Goal: Find specific page/section: Find specific page/section

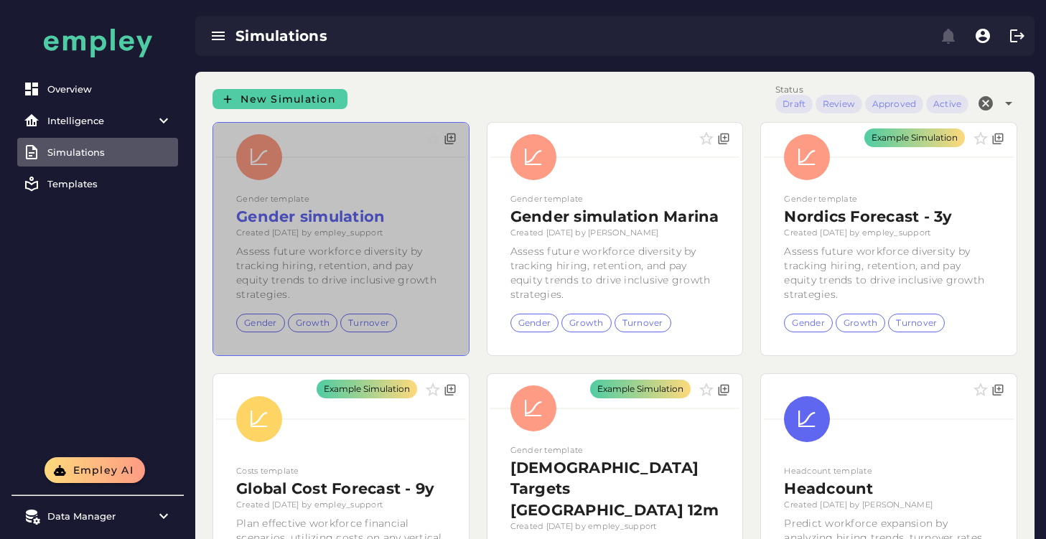
click at [418, 292] on div at bounding box center [341, 239] width 256 height 233
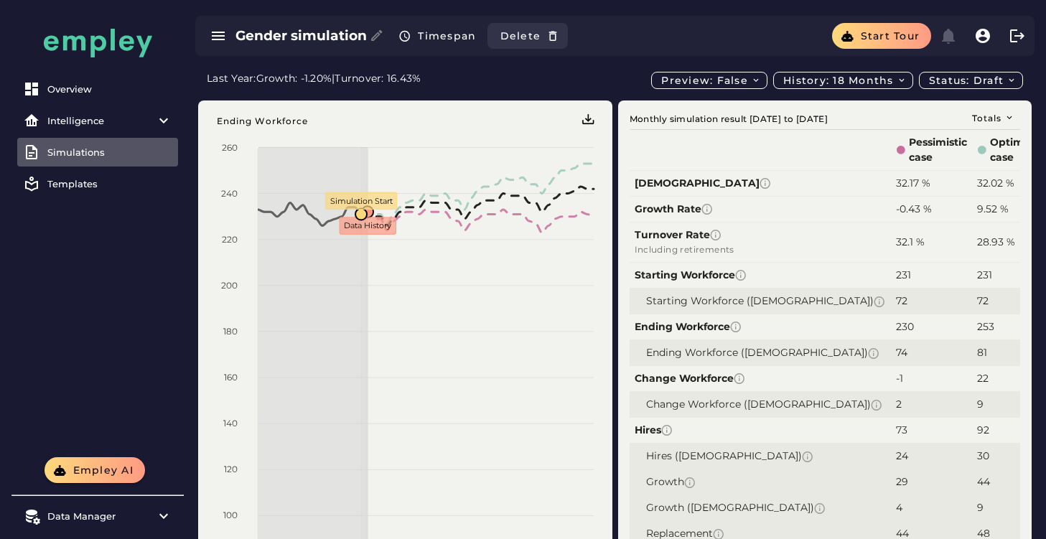
click at [538, 34] on button "Delete" at bounding box center [528, 36] width 80 height 26
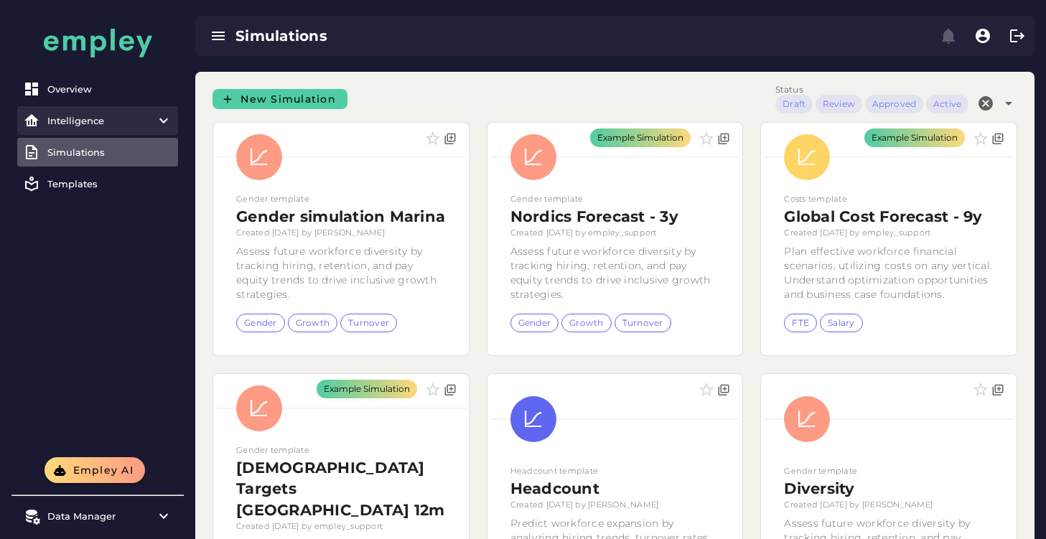
drag, startPoint x: 123, startPoint y: 116, endPoint x: 116, endPoint y: 124, distance: 10.7
click at [123, 116] on div "Intelligence" at bounding box center [97, 120] width 101 height 11
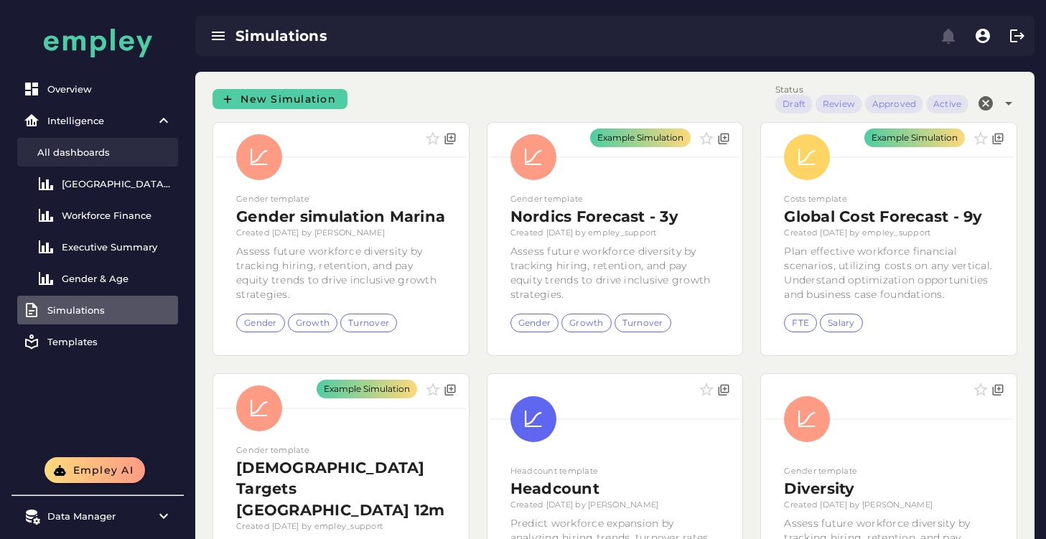
click at [78, 151] on div "All dashboards" at bounding box center [104, 151] width 135 height 11
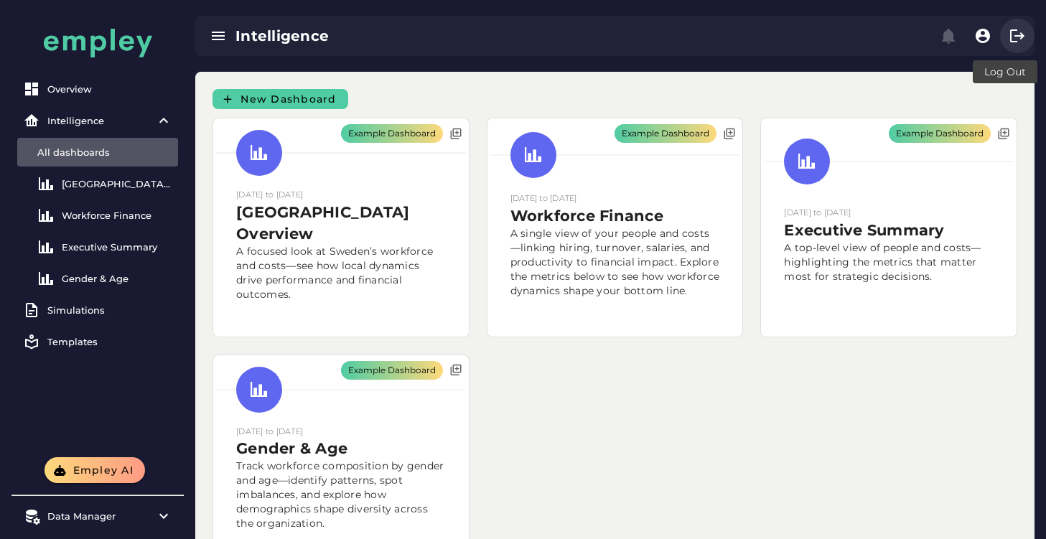
click at [1018, 45] on button "button" at bounding box center [1017, 36] width 34 height 34
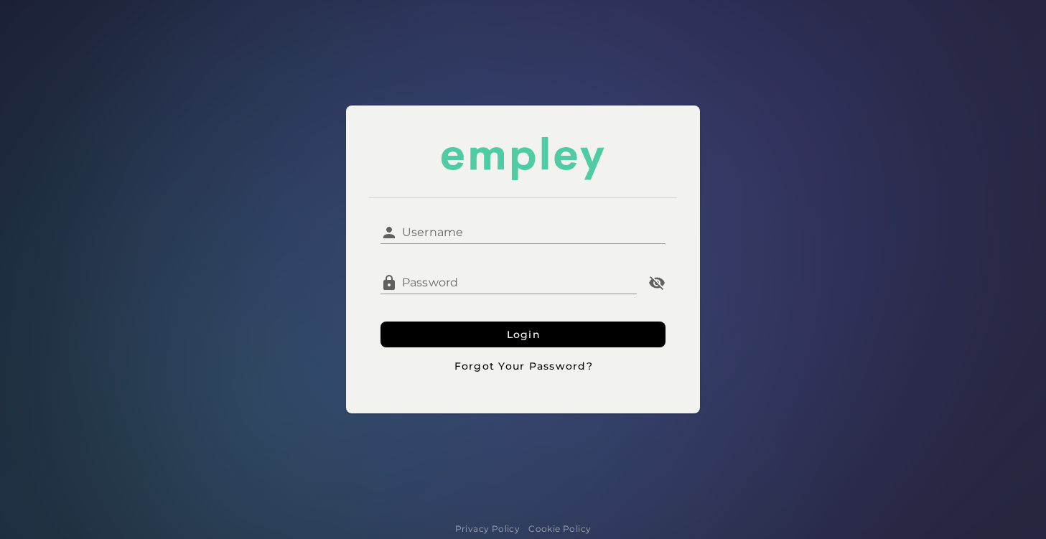
click at [582, 225] on input "Username" at bounding box center [532, 227] width 269 height 34
type input "**********"
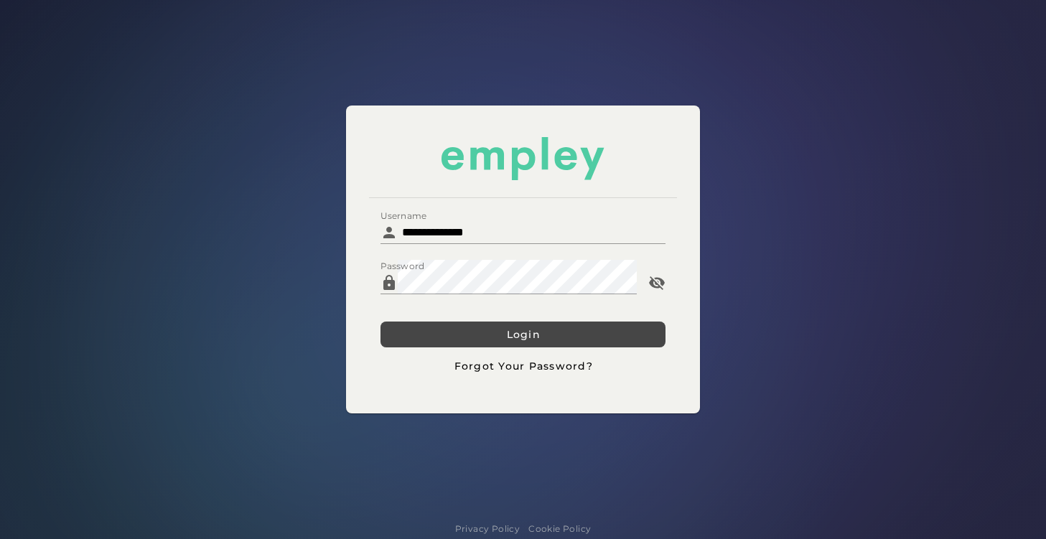
click at [444, 332] on button "Login" at bounding box center [524, 335] width 286 height 26
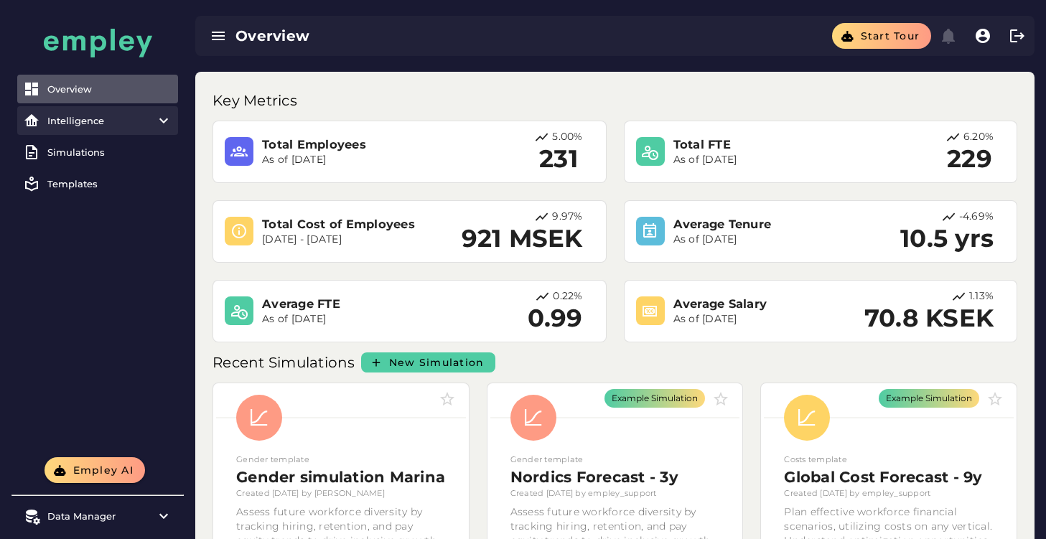
click at [85, 130] on item\) "Intelligence" at bounding box center [97, 120] width 161 height 29
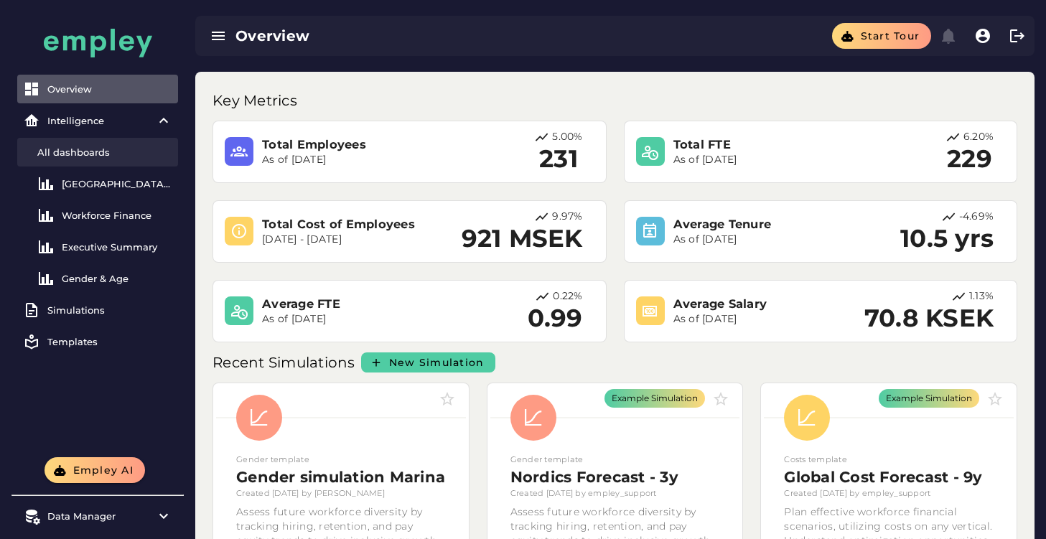
click at [76, 154] on div "All dashboards" at bounding box center [104, 151] width 135 height 11
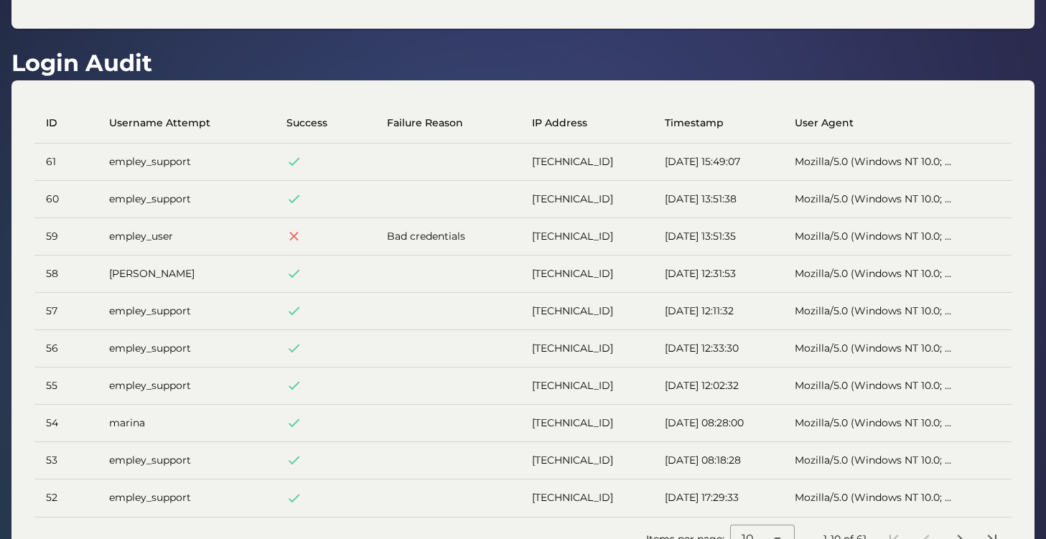
scroll to position [359, 0]
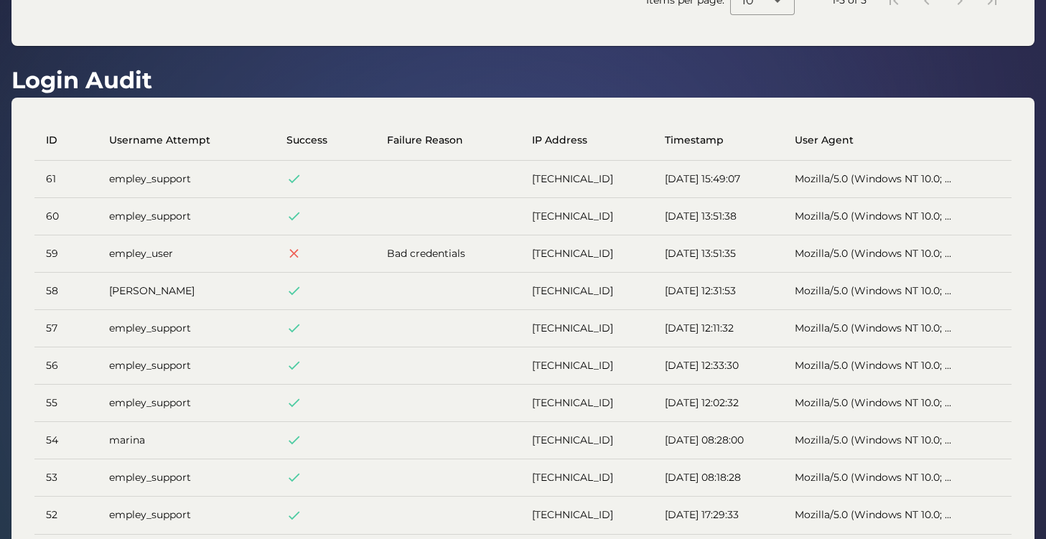
click at [355, 287] on td at bounding box center [325, 291] width 101 height 37
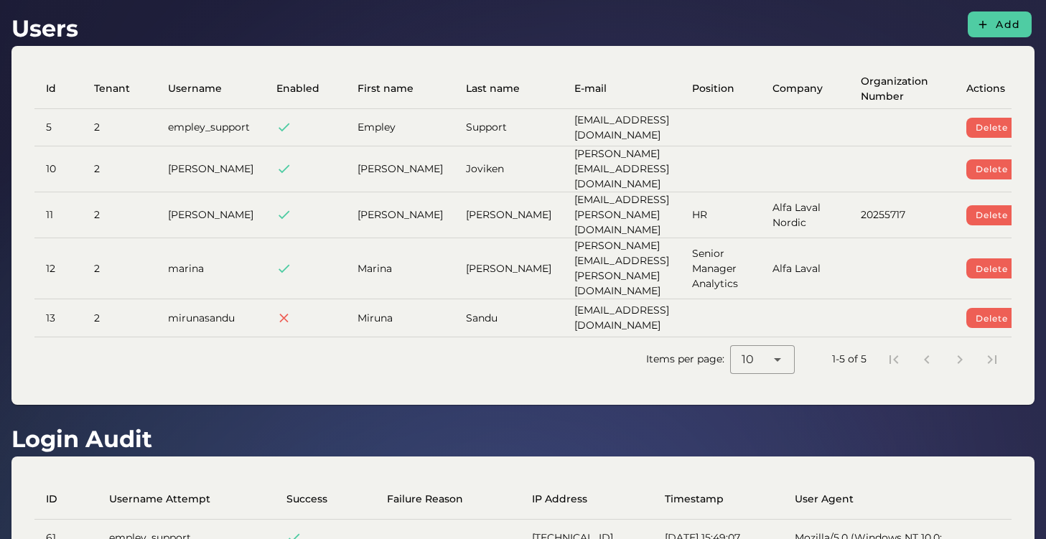
scroll to position [0, 172]
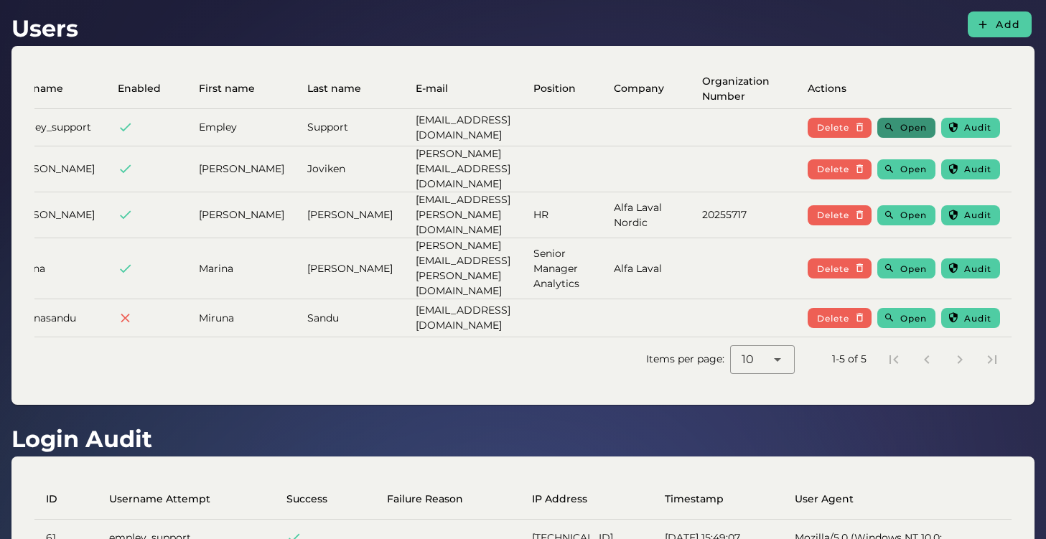
click at [920, 130] on span "Open" at bounding box center [913, 127] width 27 height 11
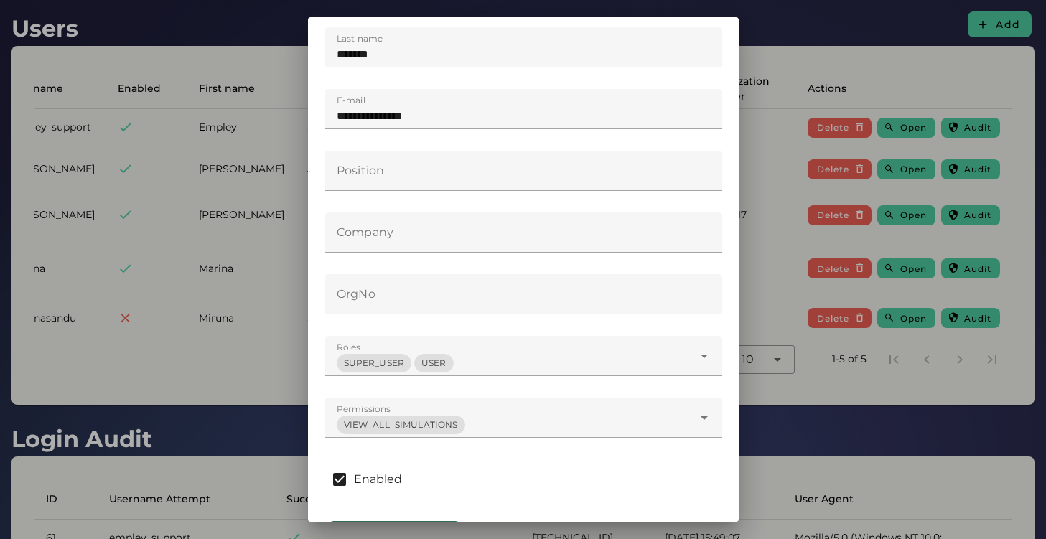
scroll to position [301, 0]
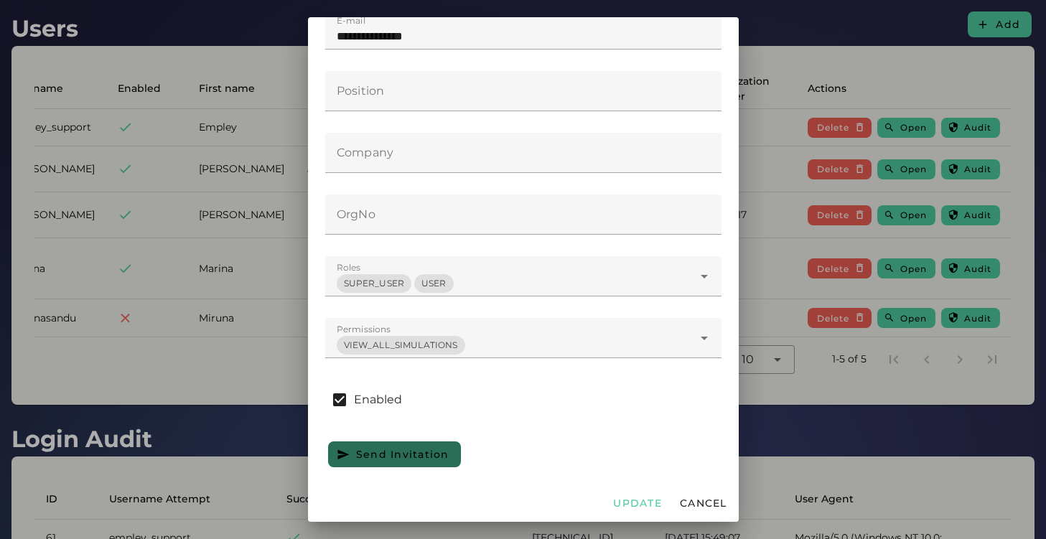
click at [537, 343] on div "VIEW_ALL_SIMULATIONS *" at bounding box center [509, 338] width 368 height 40
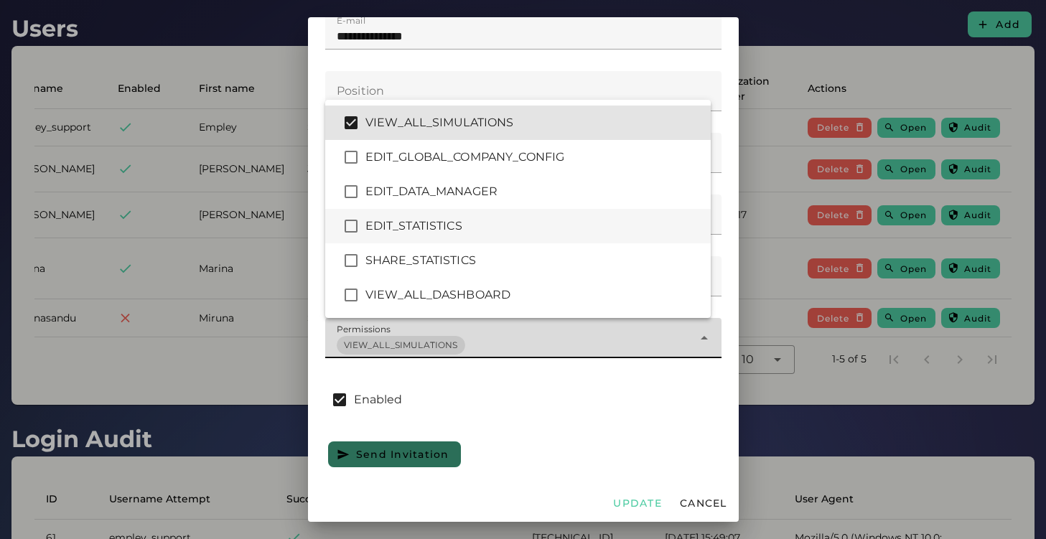
click at [442, 223] on div "EDIT_STATISTICS" at bounding box center [532, 226] width 334 height 17
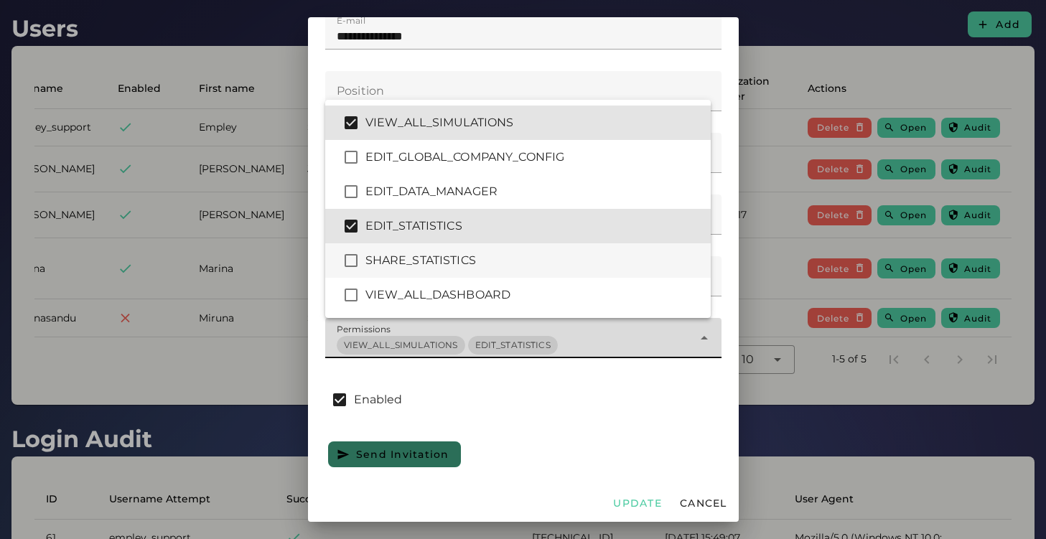
click at [434, 247] on div "SHARE_STATISTICS" at bounding box center [518, 260] width 386 height 34
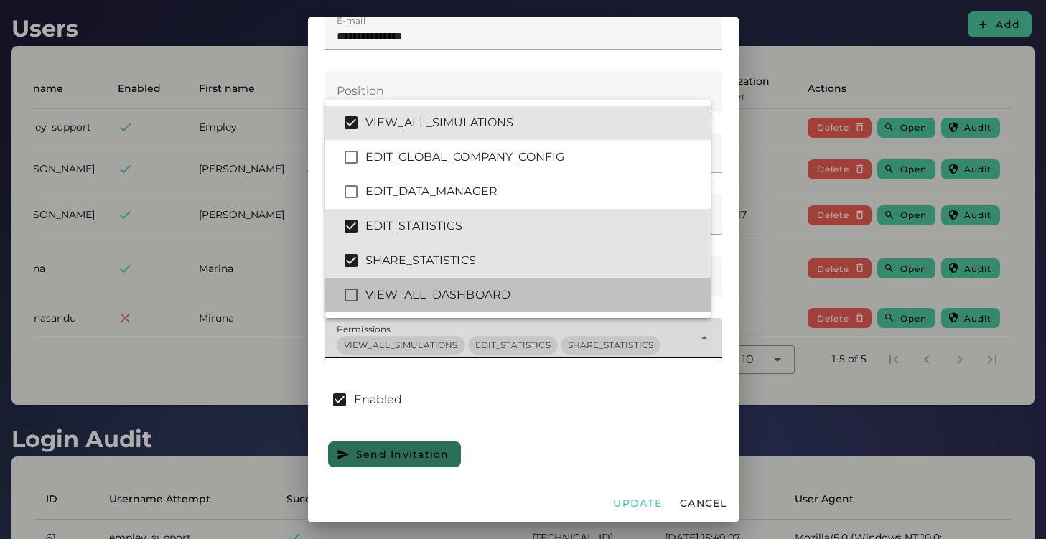
click at [434, 295] on div "VIEW_ALL_DASHBOARD" at bounding box center [532, 294] width 334 height 17
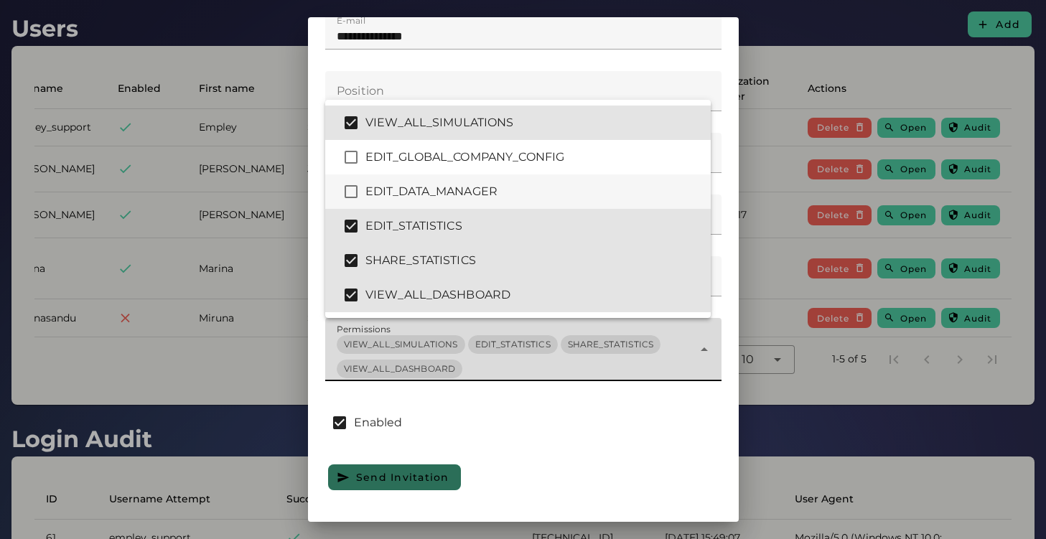
click at [425, 196] on div "EDIT_DATA_MANAGER" at bounding box center [532, 191] width 334 height 17
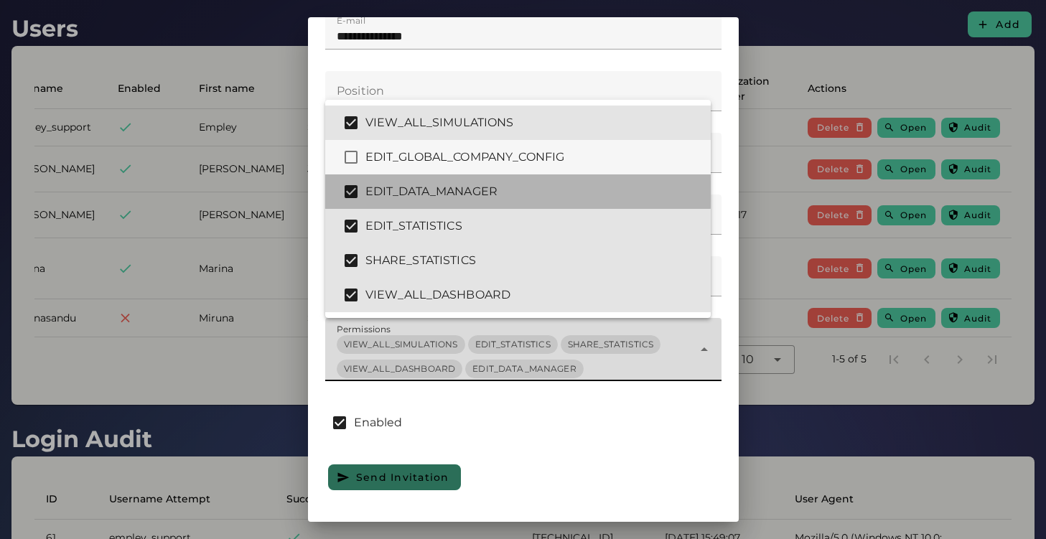
click at [423, 157] on div "EDIT_GLOBAL_COMPANY_CONFIG" at bounding box center [532, 157] width 334 height 17
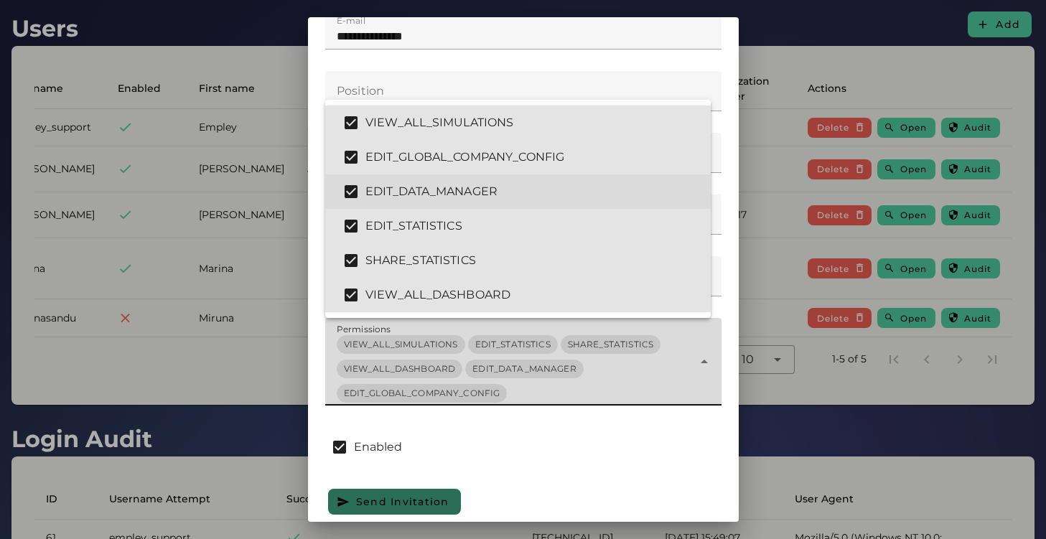
click at [447, 194] on div "EDIT_DATA_MANAGER" at bounding box center [532, 191] width 334 height 17
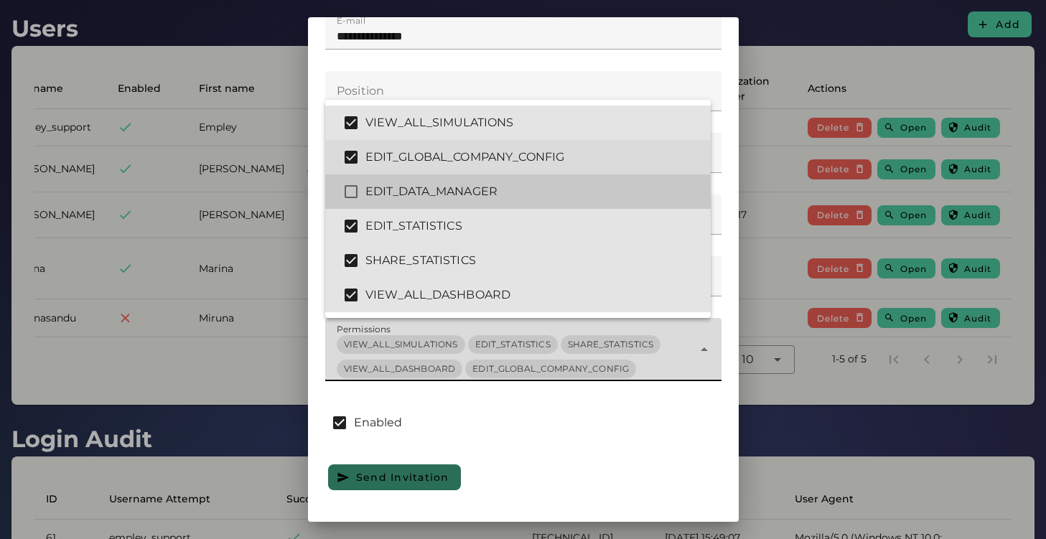
click at [459, 166] on div "EDIT_GLOBAL_COMPANY_CONFIG" at bounding box center [518, 157] width 386 height 34
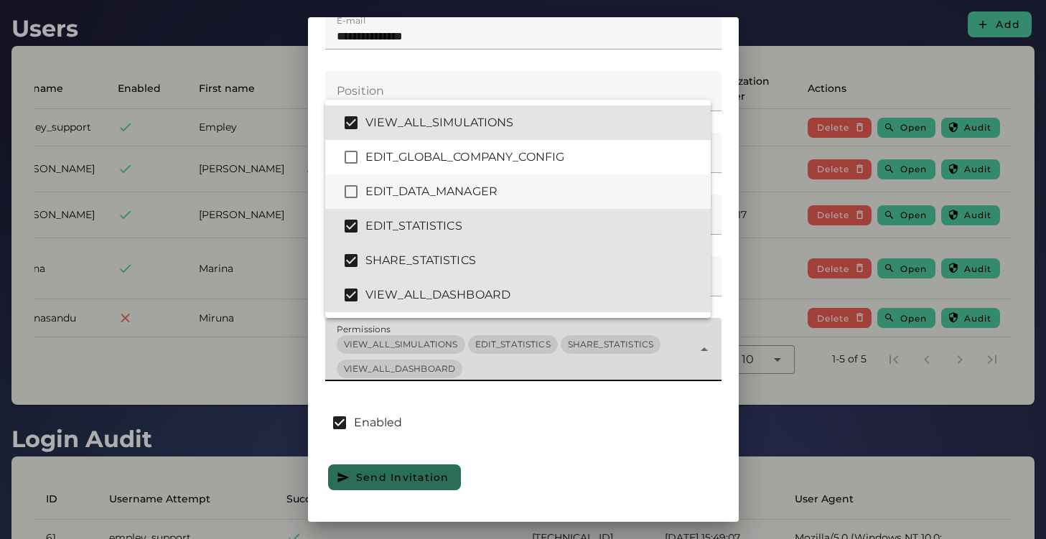
click at [477, 194] on div "EDIT_DATA_MANAGER" at bounding box center [532, 191] width 334 height 17
type input "**********"
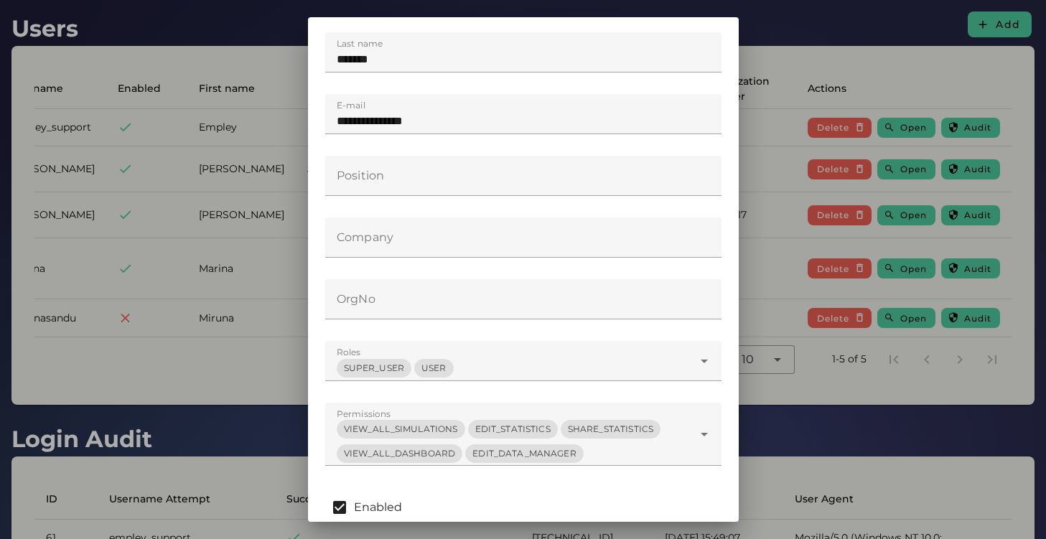
scroll to position [324, 0]
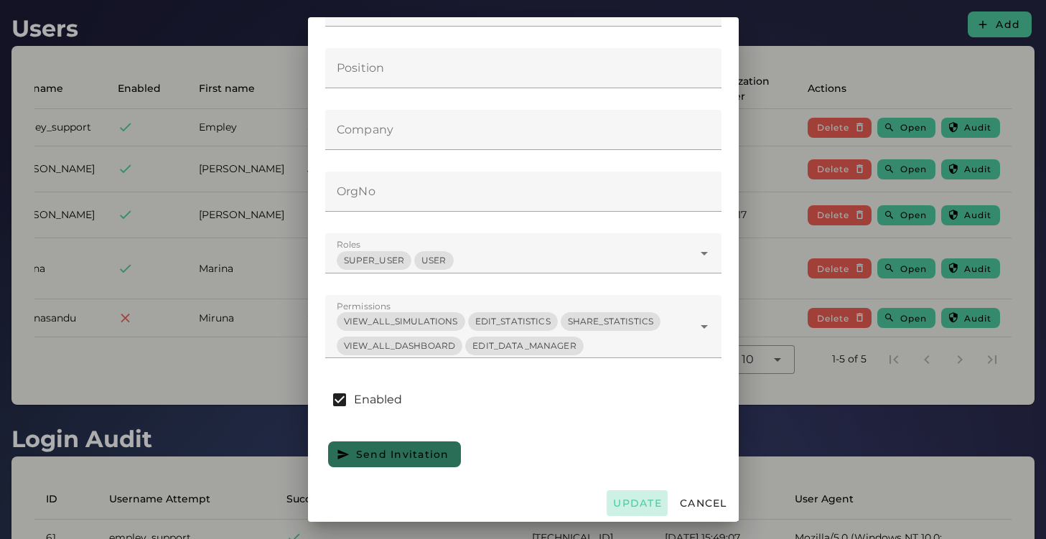
click at [631, 503] on span "Update" at bounding box center [637, 503] width 50 height 13
click at [798, 50] on div at bounding box center [523, 269] width 1046 height 539
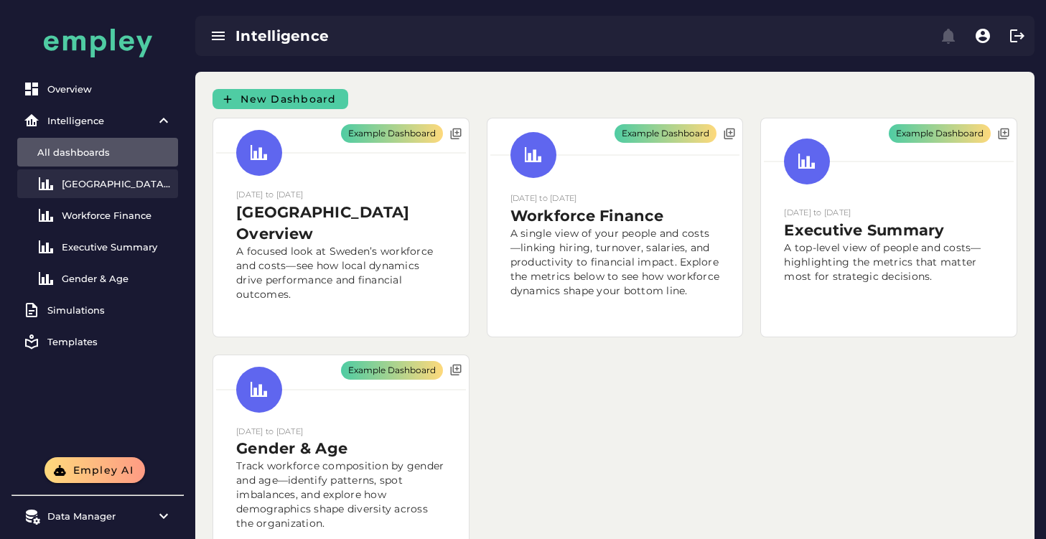
click at [70, 178] on div "Sweden Overview" at bounding box center [117, 183] width 111 height 11
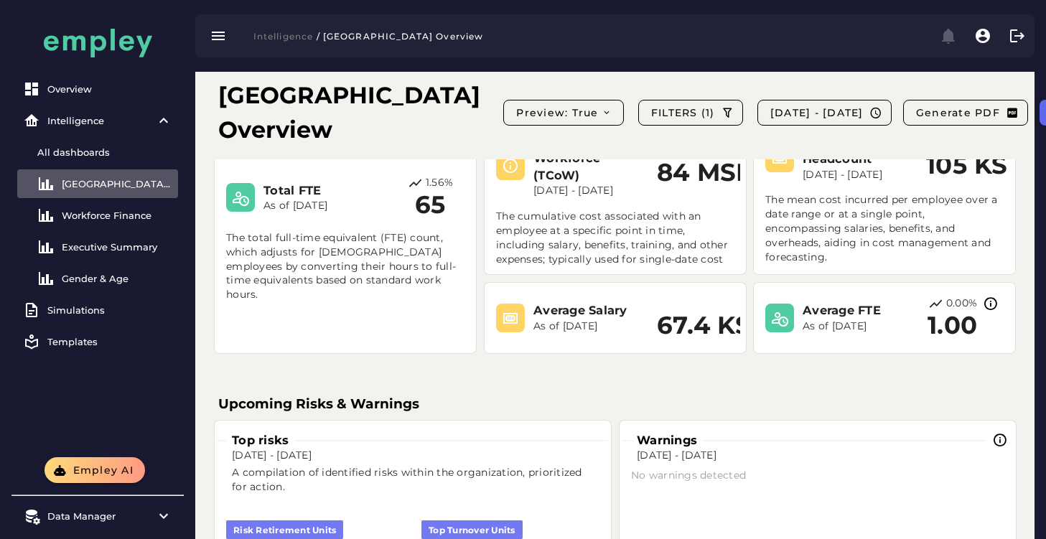
scroll to position [287, 0]
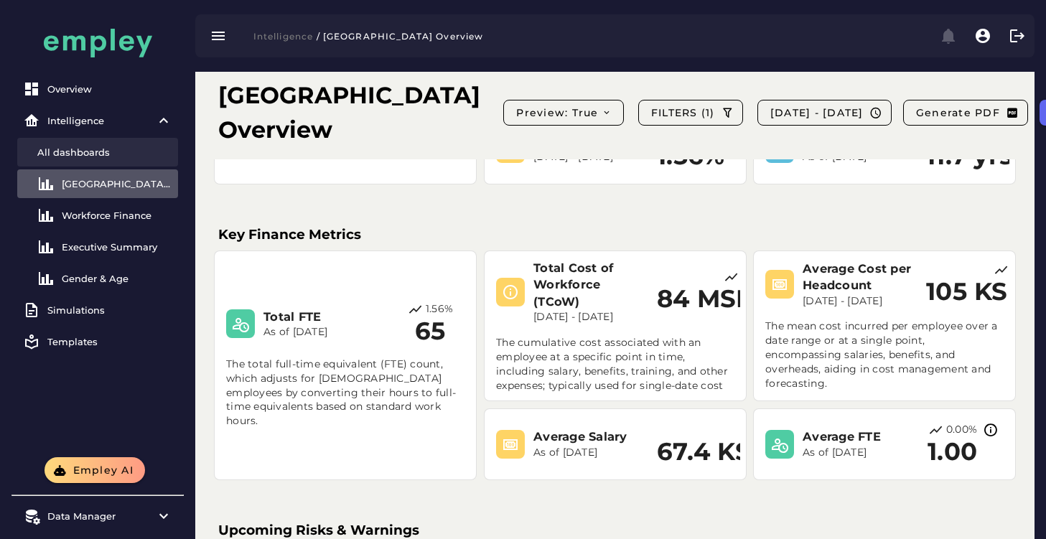
click at [82, 150] on div "All dashboards" at bounding box center [104, 151] width 135 height 11
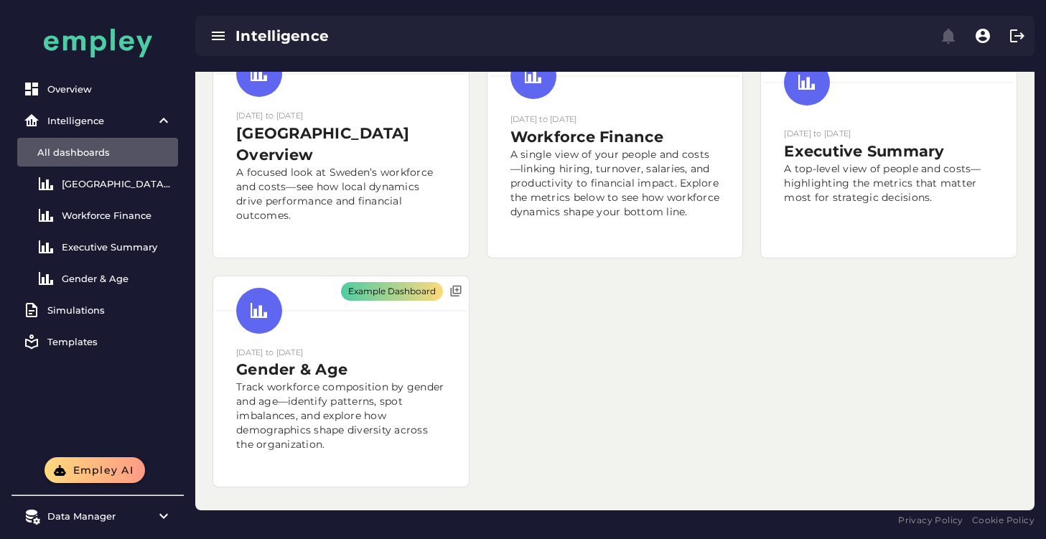
scroll to position [72, 0]
